Goal: Find specific page/section: Find specific page/section

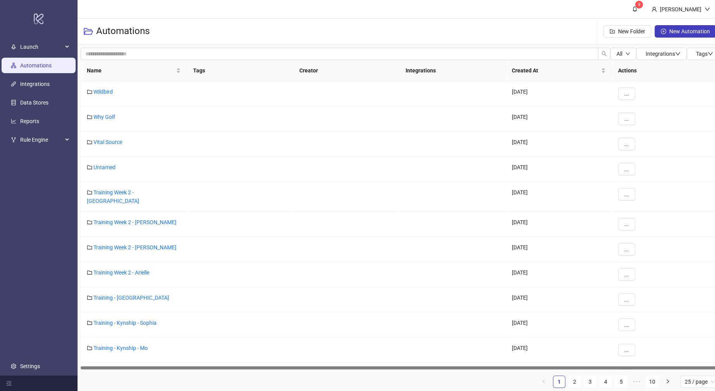
click at [250, 21] on div "Automations New Folder New Automation" at bounding box center [400, 32] width 645 height 26
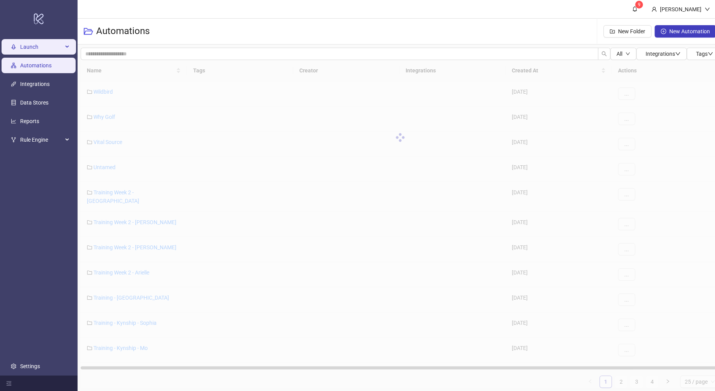
click at [50, 50] on span "Launch" at bounding box center [41, 47] width 43 height 16
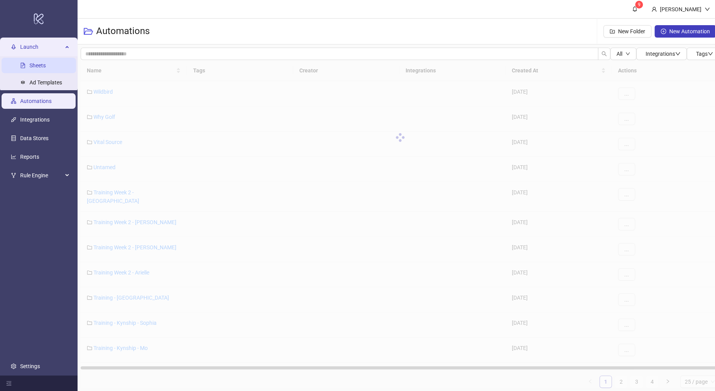
click at [42, 62] on link "Sheets" at bounding box center [37, 65] width 16 height 6
